Goal: Task Accomplishment & Management: Use online tool/utility

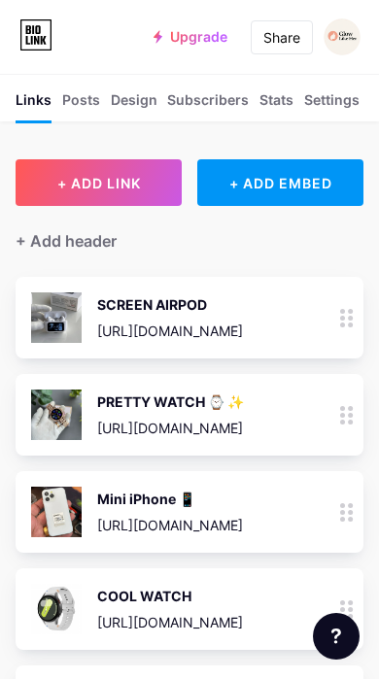
click at [124, 192] on button "+ ADD LINK" at bounding box center [99, 182] width 166 height 47
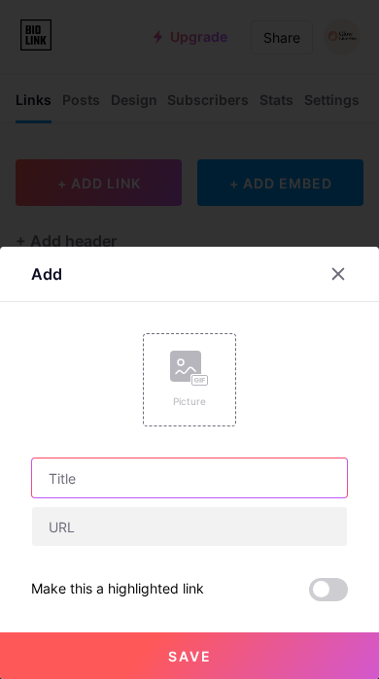
click at [189, 481] on input "text" at bounding box center [189, 477] width 315 height 39
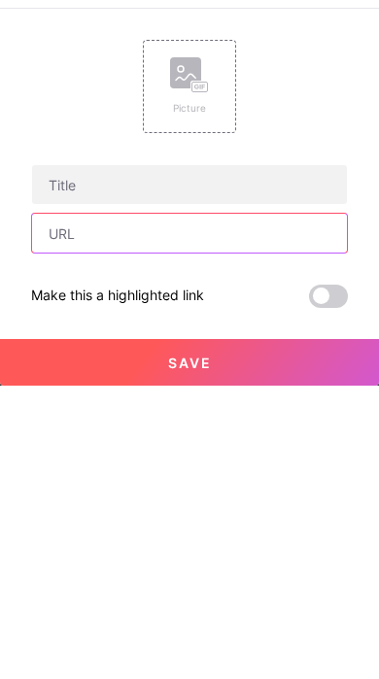
click at [189, 507] on input "text" at bounding box center [189, 526] width 315 height 39
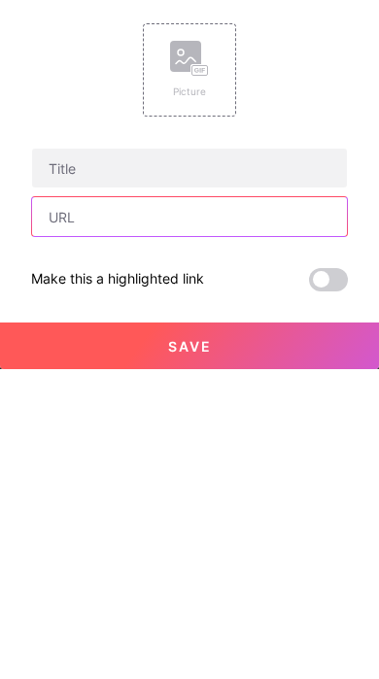
click at [155, 507] on input "text" at bounding box center [189, 526] width 315 height 39
paste input "[URL][DOMAIN_NAME]"
type input "[URL][DOMAIN_NAME]"
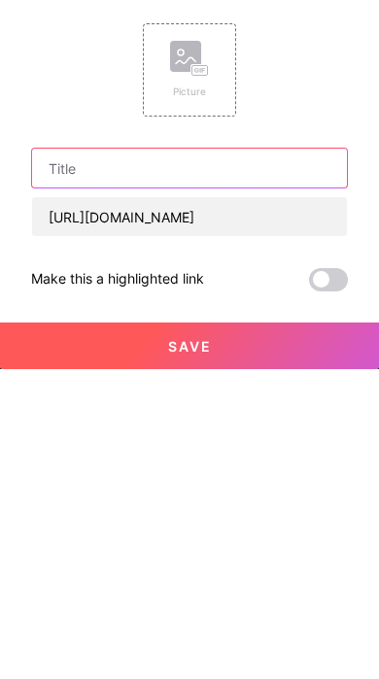
click at [166, 458] on input "text" at bounding box center [189, 477] width 315 height 39
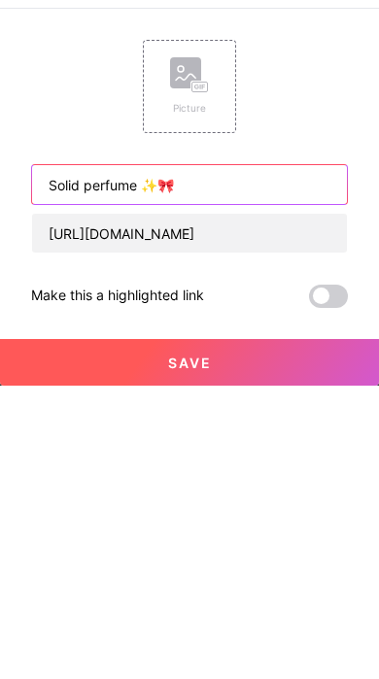
type input "Solid perfume ✨🎀💗"
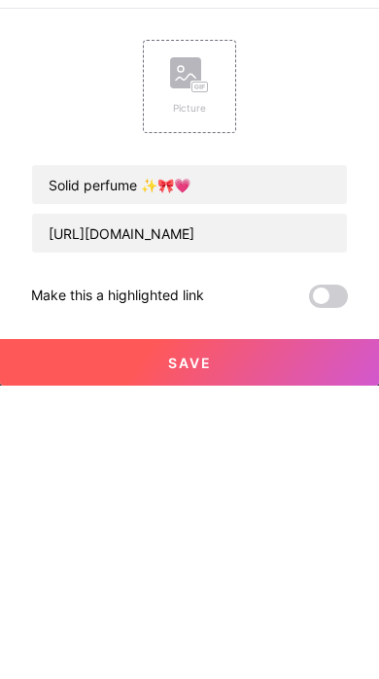
click at [166, 333] on div "Picture" at bounding box center [189, 379] width 93 height 93
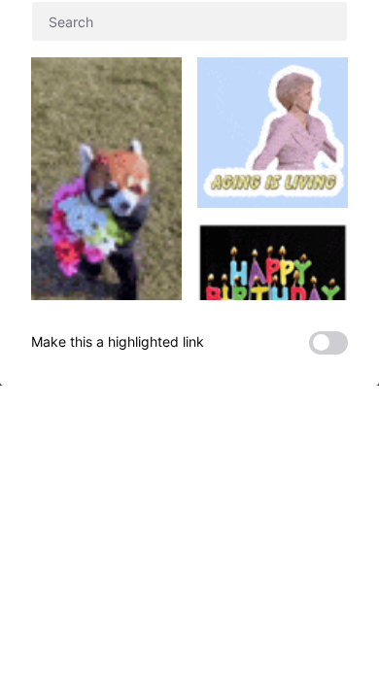
scroll to position [325, 0]
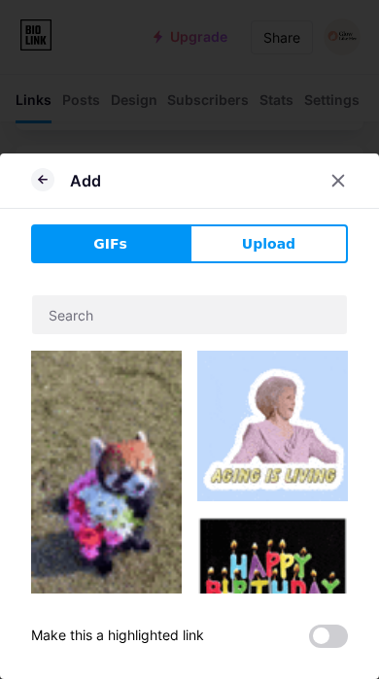
click at [293, 226] on button "Upload" at bounding box center [268, 243] width 158 height 39
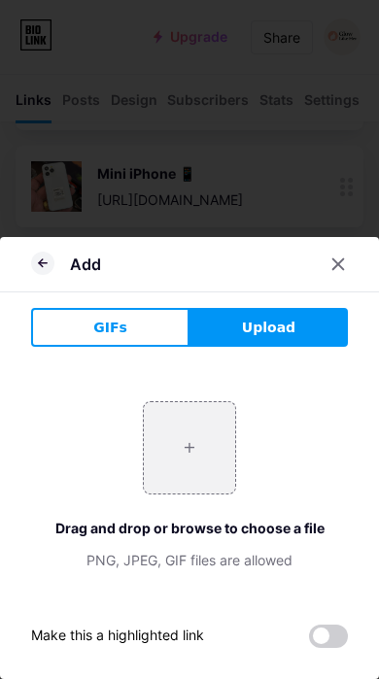
click at [199, 423] on input "file" at bounding box center [189, 447] width 91 height 91
type input "C:\fakepath\IMG_1711.png"
click at [174, 447] on input "file" at bounding box center [189, 447] width 91 height 91
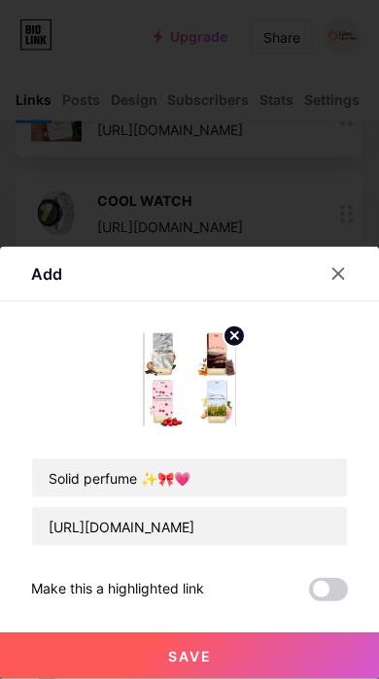
scroll to position [399, 0]
click at [252, 678] on button "Save" at bounding box center [189, 655] width 379 height 47
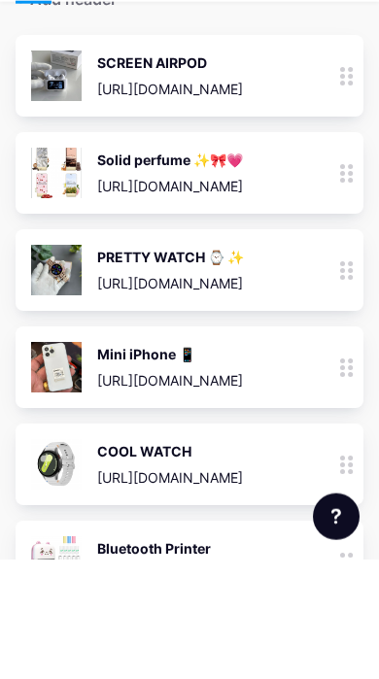
scroll to position [0, 0]
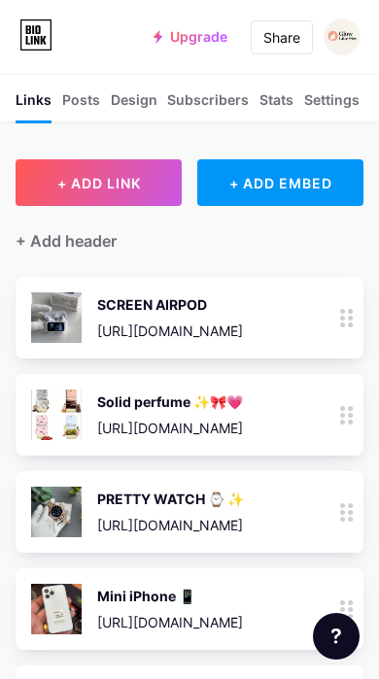
click at [279, 250] on div "+ Add header" at bounding box center [190, 230] width 348 height 48
click at [342, 378] on div at bounding box center [346, 415] width 33 height 82
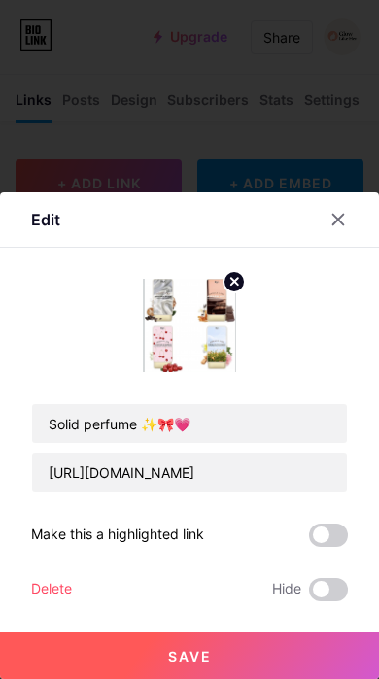
click at [338, 235] on div at bounding box center [337, 219] width 35 height 35
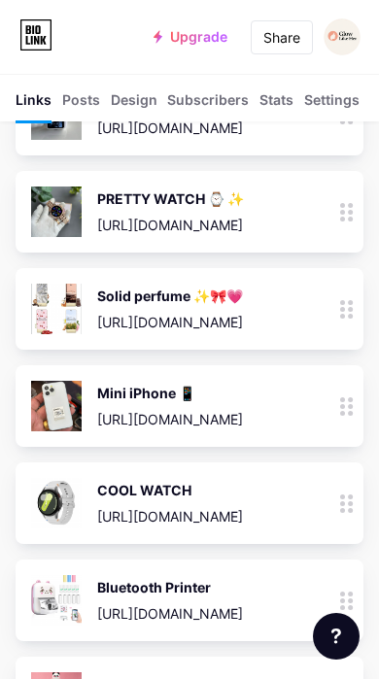
scroll to position [178, 0]
